Goal: Check status: Check status

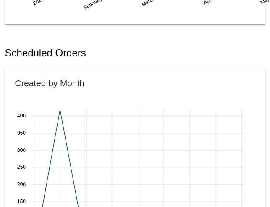
scroll to position [341, 0]
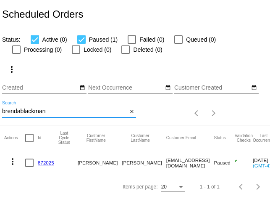
click at [64, 112] on input "brendablackman" at bounding box center [64, 111] width 125 height 7
type input "b"
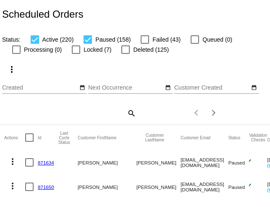
click at [50, 117] on div "search" at bounding box center [69, 112] width 134 height 13
click at [131, 113] on mat-icon "search" at bounding box center [131, 112] width 10 height 13
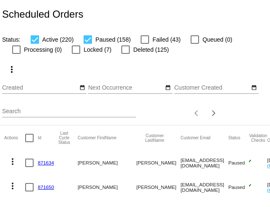
click at [67, 114] on input "Search" at bounding box center [69, 111] width 134 height 7
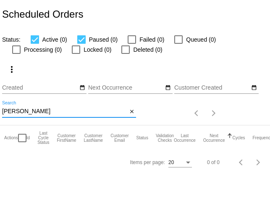
drag, startPoint x: 45, startPoint y: 110, endPoint x: -4, endPoint y: 110, distance: 49.1
click at [0, 110] on html "Scheduled Orders Status: Active (0) Paused (0) Failed (0) Queued (0) Processing…" at bounding box center [135, 103] width 270 height 207
type input "[EMAIL_ADDRESS][DOMAIN_NAME]"
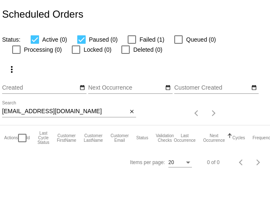
click at [172, 109] on div "Items per page: 20 0 of 0" at bounding box center [180, 113] width 89 height 24
